Goal: Information Seeking & Learning: Check status

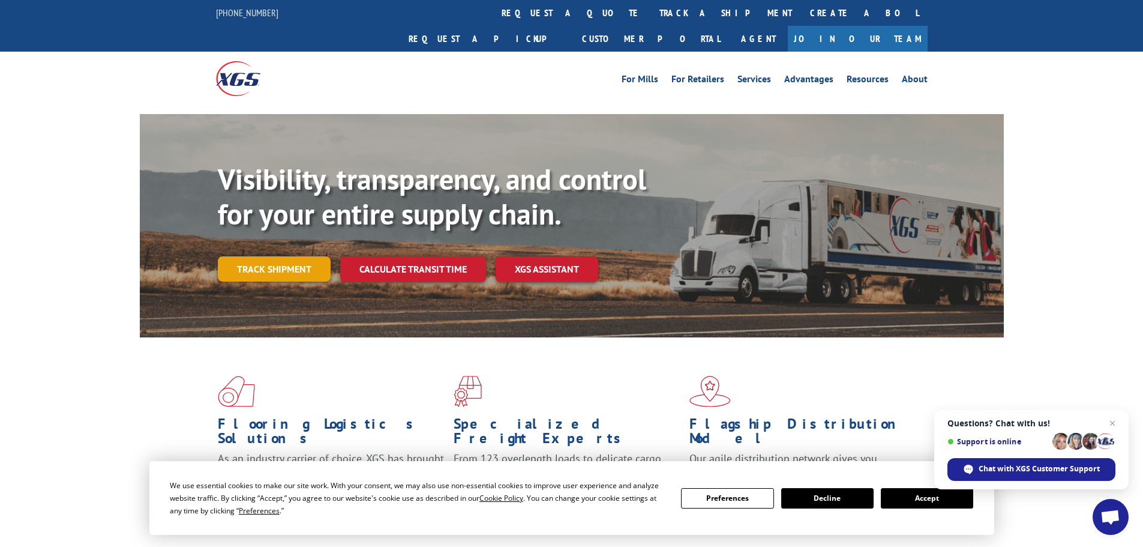
click at [257, 256] on link "Track shipment" at bounding box center [274, 268] width 113 height 25
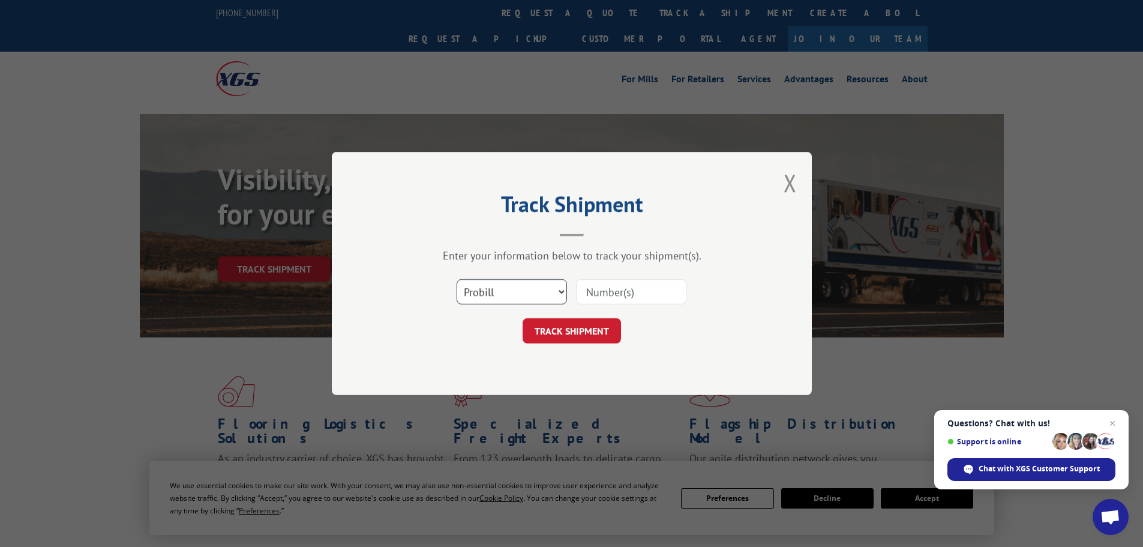
click at [513, 292] on select "Select category... Probill BOL PO" at bounding box center [512, 291] width 110 height 25
select select "bol"
click at [457, 279] on select "Select category... Probill BOL PO" at bounding box center [512, 291] width 110 height 25
click at [601, 301] on input at bounding box center [631, 291] width 110 height 25
paste input "6867373"
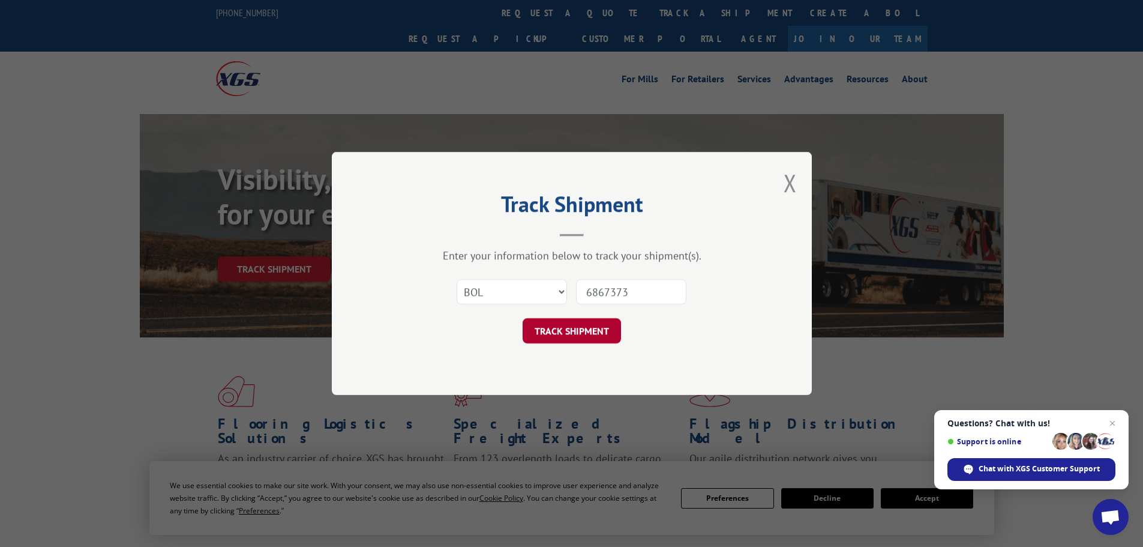
type input "6867373"
click at [573, 333] on button "TRACK SHIPMENT" at bounding box center [572, 330] width 98 height 25
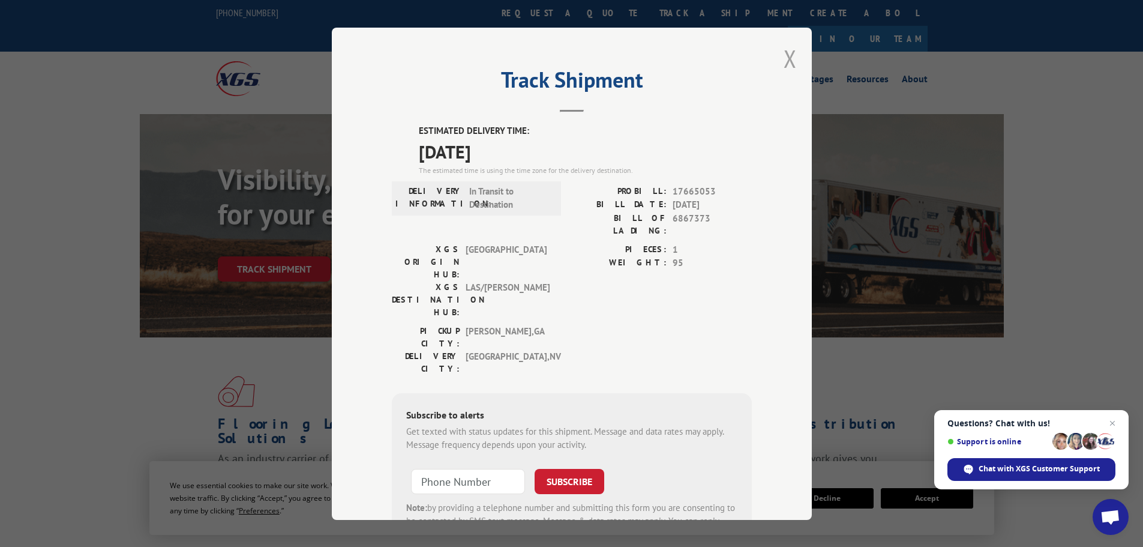
click at [785, 59] on button "Close modal" at bounding box center [790, 59] width 13 height 32
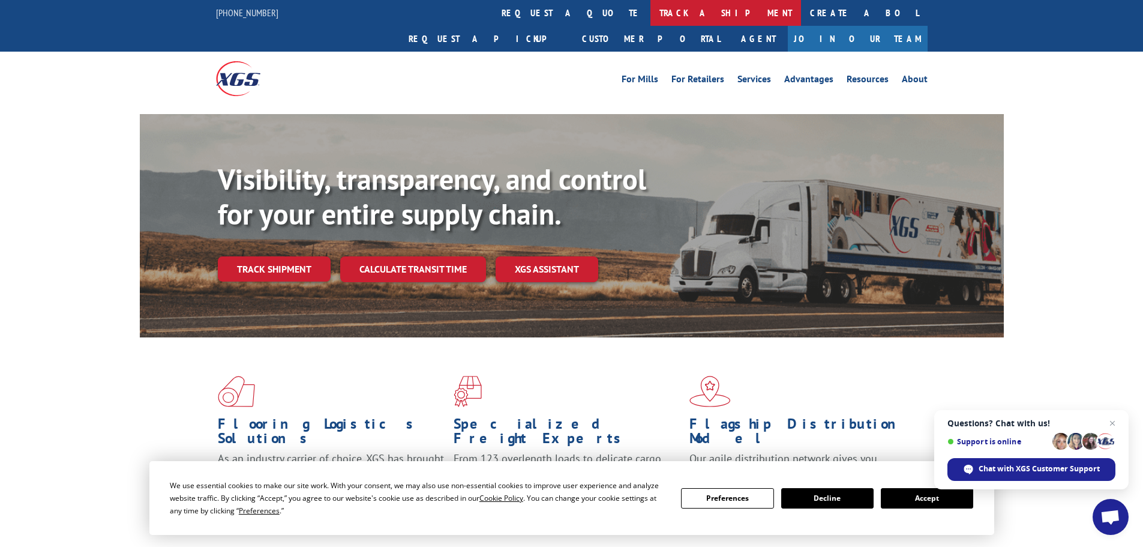
click at [651, 11] on link "track a shipment" at bounding box center [726, 13] width 151 height 26
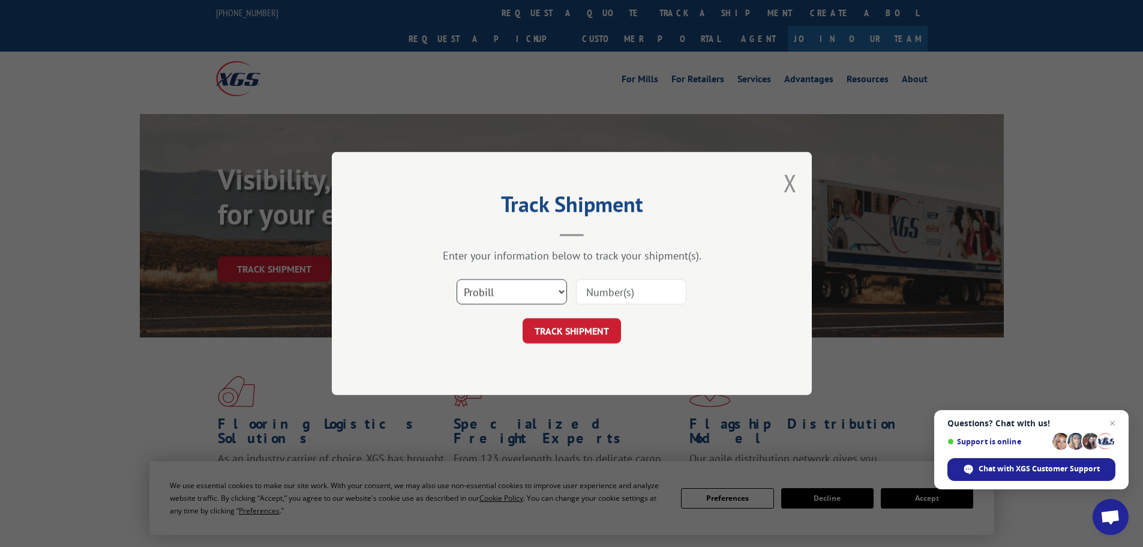
drag, startPoint x: 506, startPoint y: 304, endPoint x: 502, endPoint y: 297, distance: 7.5
click at [505, 304] on select "Select category... Probill BOL PO" at bounding box center [512, 291] width 110 height 25
select select "bol"
click at [457, 279] on select "Select category... Probill BOL PO" at bounding box center [512, 291] width 110 height 25
click at [597, 294] on input at bounding box center [631, 291] width 110 height 25
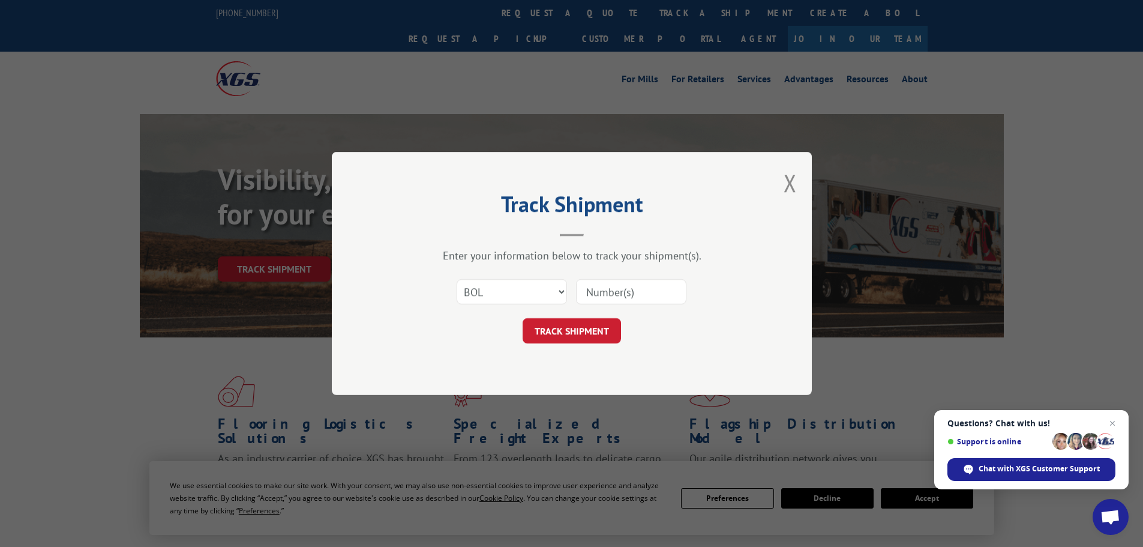
paste input "6867373"
type input "6867373"
click at [572, 335] on button "TRACK SHIPMENT" at bounding box center [572, 330] width 98 height 25
